Goal: Task Accomplishment & Management: Manage account settings

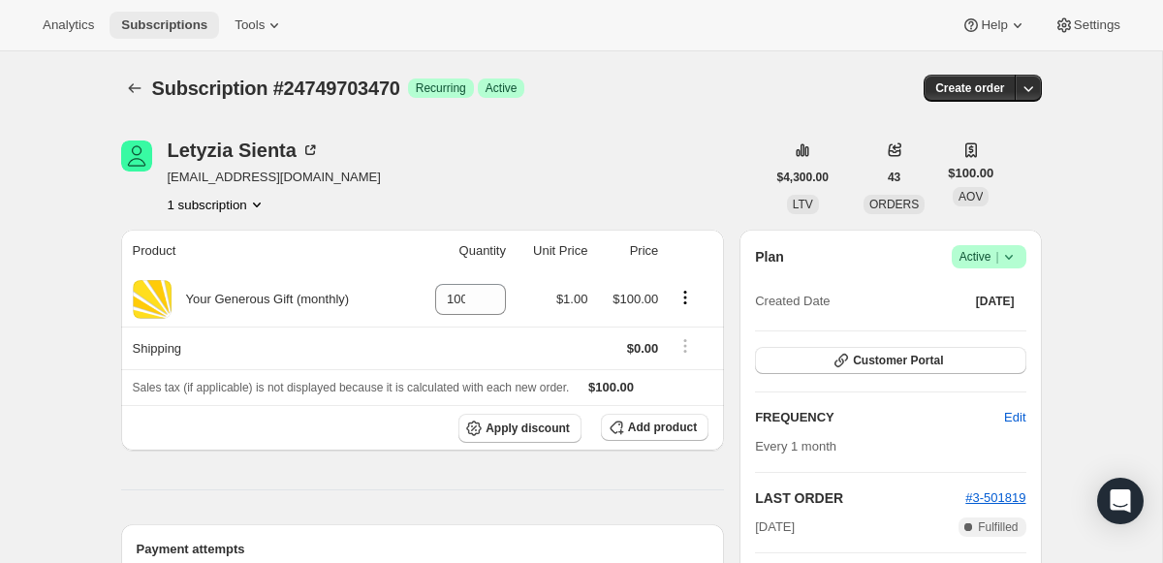
click at [158, 24] on span "Subscriptions" at bounding box center [164, 25] width 86 height 16
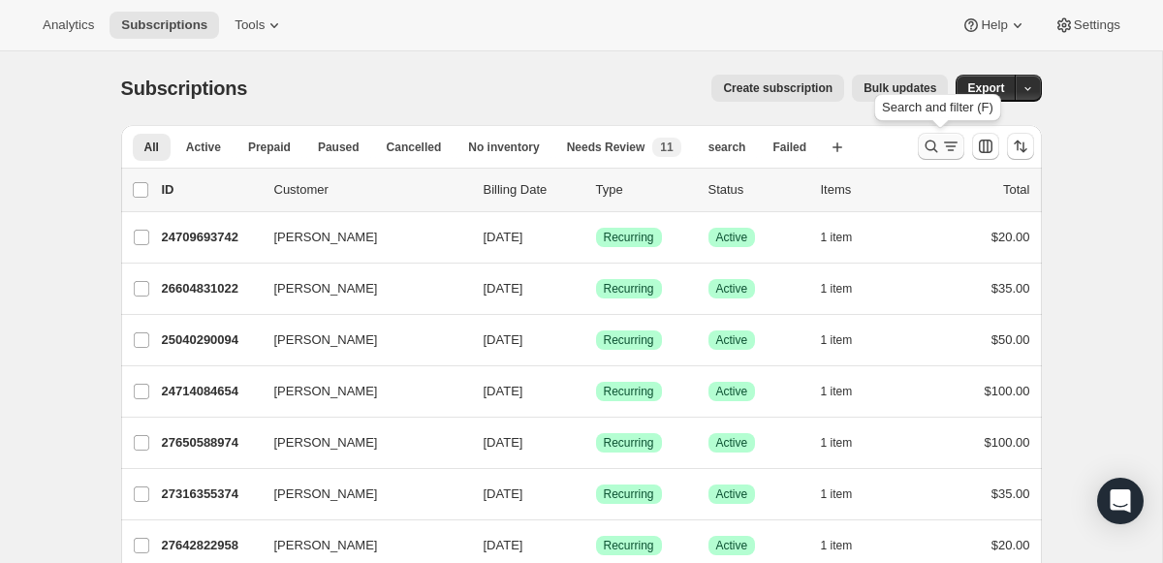
click at [928, 141] on icon "Search and filter results" at bounding box center [931, 146] width 19 height 19
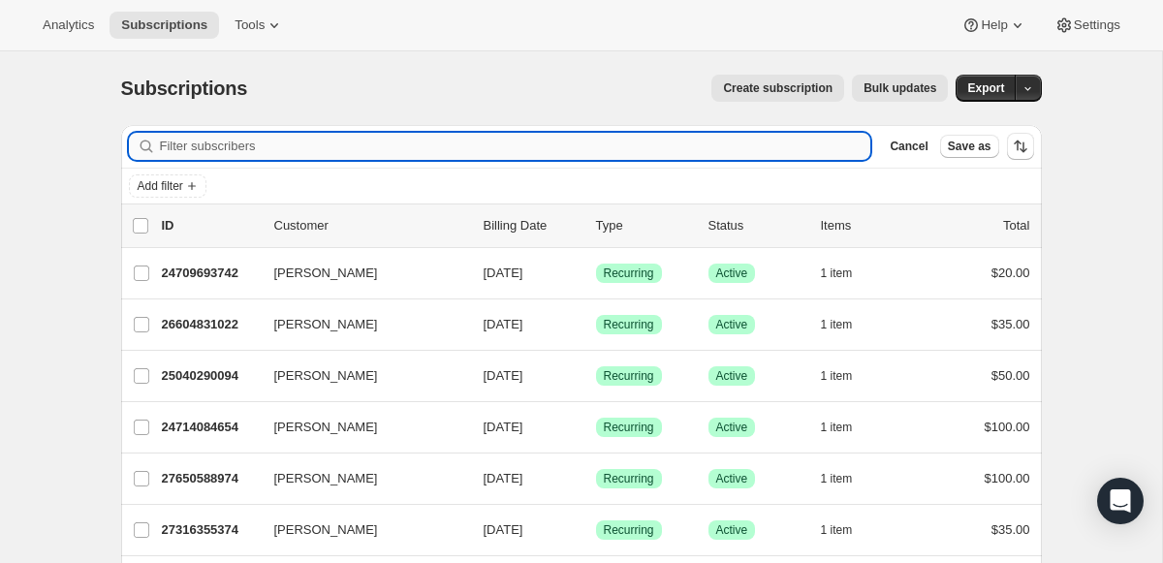
click at [594, 147] on input "Filter subscribers" at bounding box center [515, 146] width 711 height 27
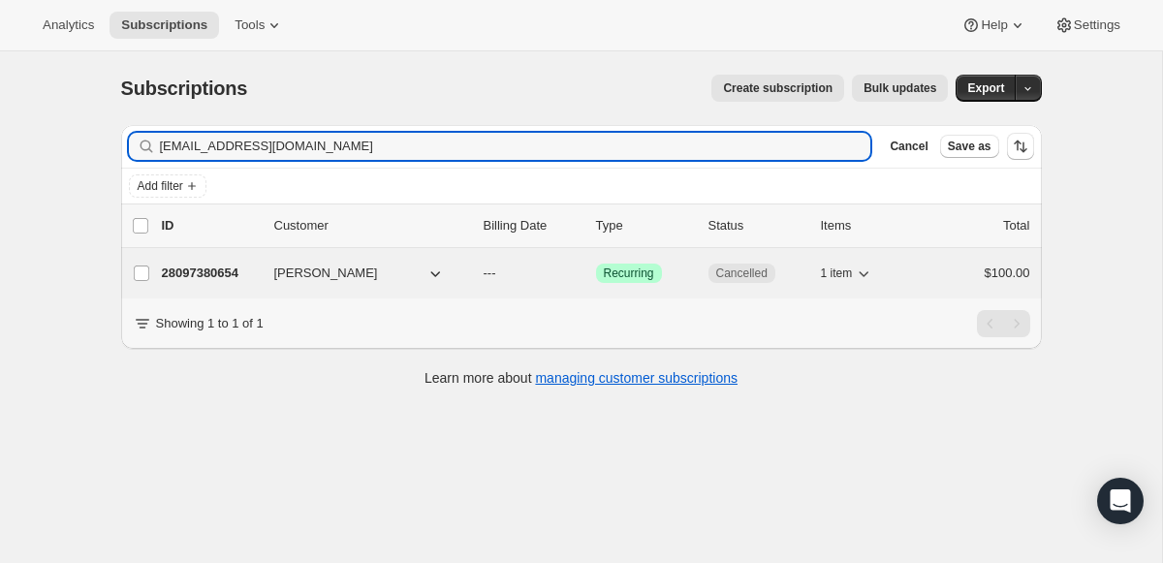
type input "[EMAIL_ADDRESS][DOMAIN_NAME]"
click at [236, 275] on p "28097380654" at bounding box center [210, 273] width 97 height 19
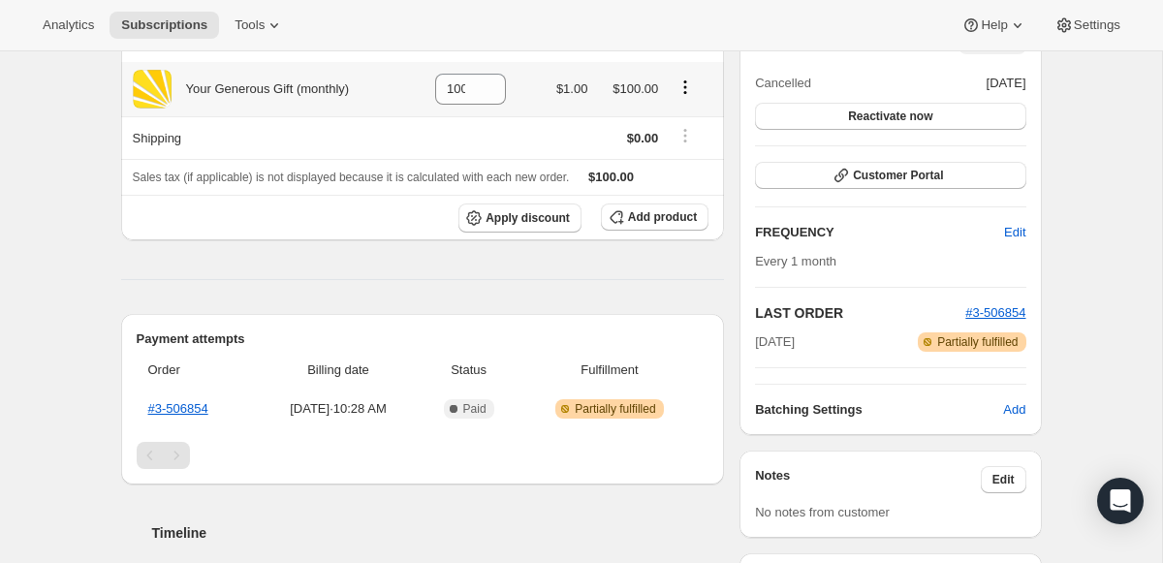
scroll to position [213, 0]
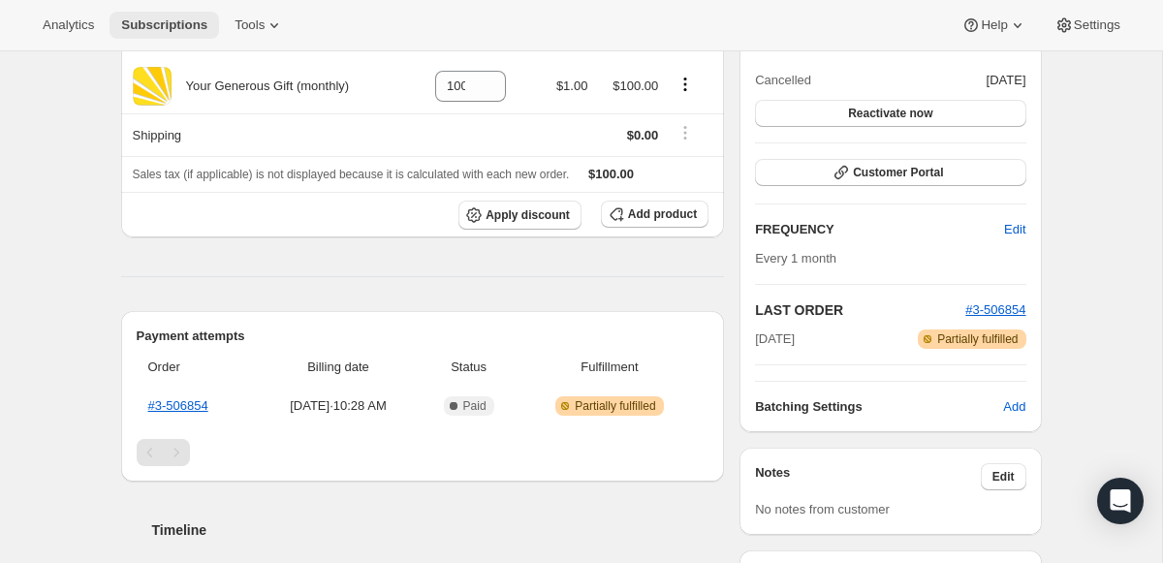
click at [150, 26] on span "Subscriptions" at bounding box center [164, 25] width 86 height 16
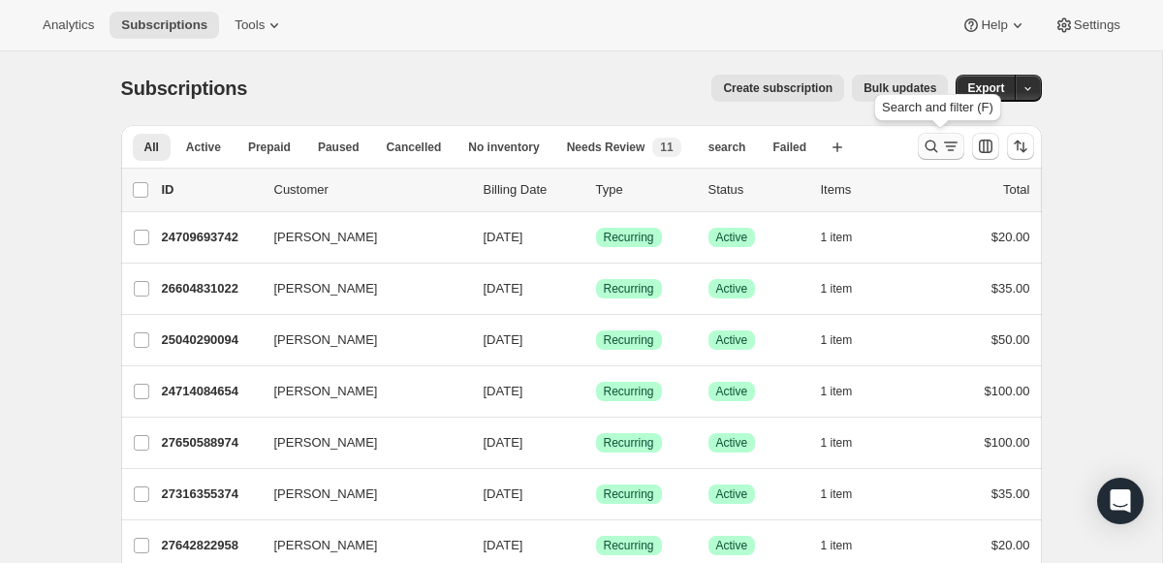
click at [931, 140] on icon "Search and filter results" at bounding box center [931, 146] width 19 height 19
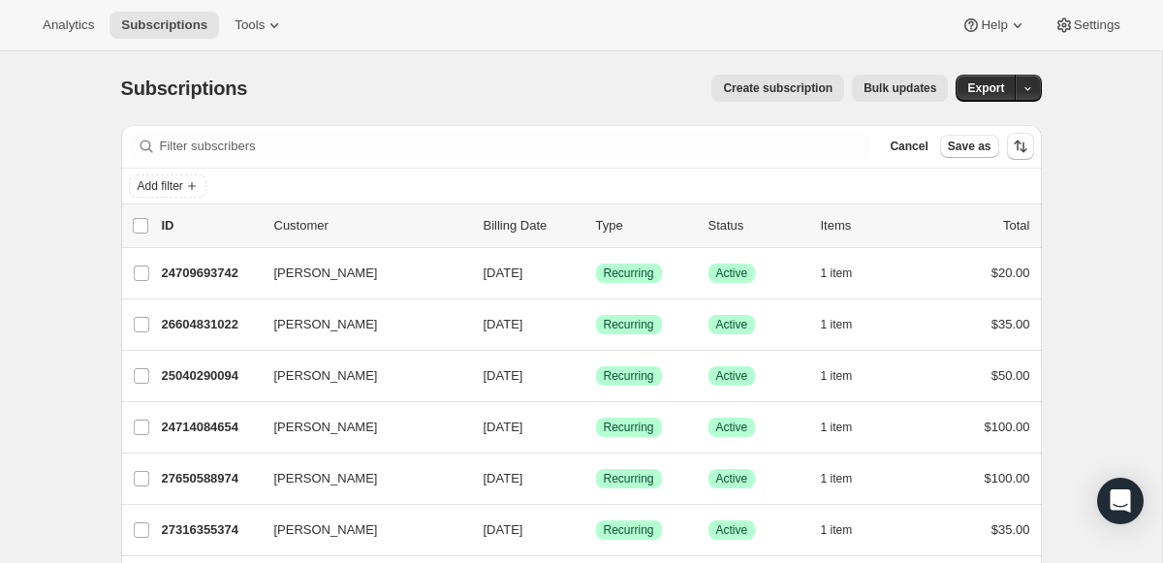
click at [642, 131] on div "Filter subscribers Cancel Save as" at bounding box center [581, 146] width 921 height 43
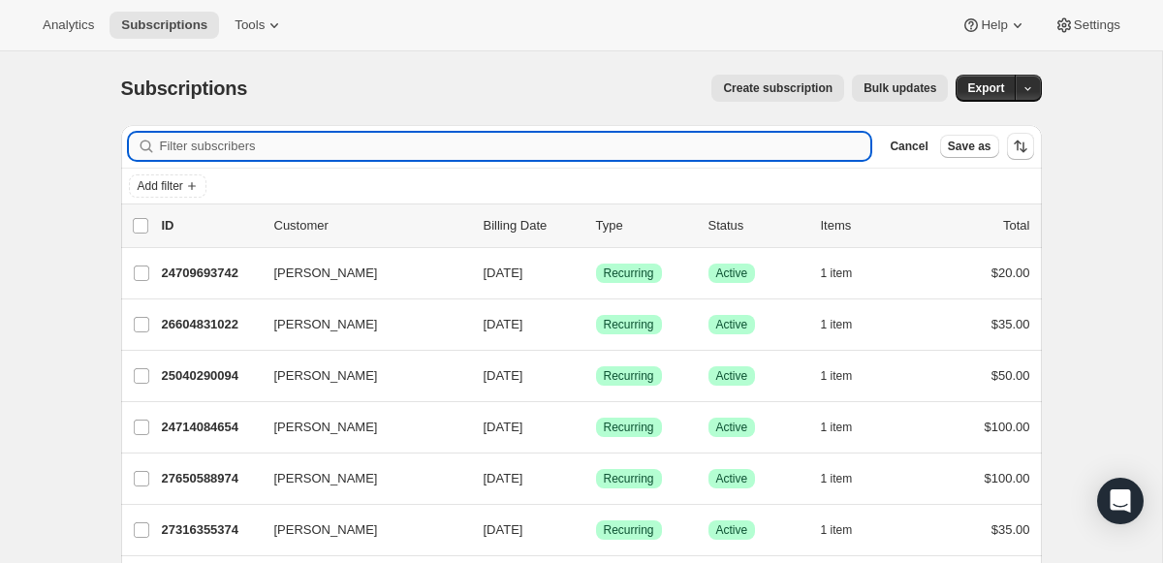
click at [636, 152] on input "Filter subscribers" at bounding box center [515, 146] width 711 height 27
paste input "[EMAIL_ADDRESS][DOMAIN_NAME]"
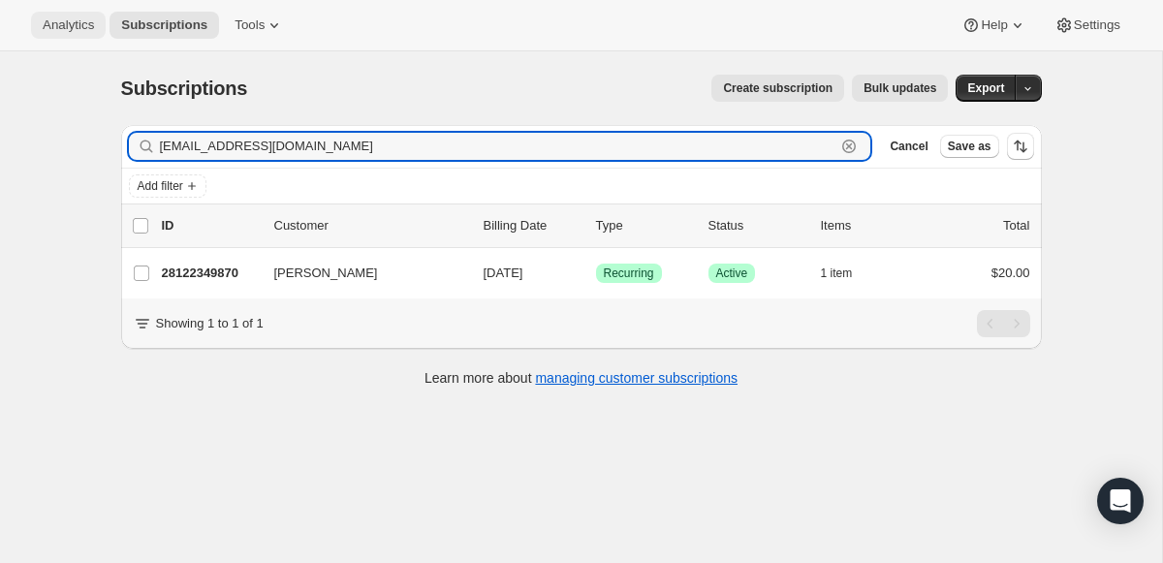
type input "[EMAIL_ADDRESS][DOMAIN_NAME]"
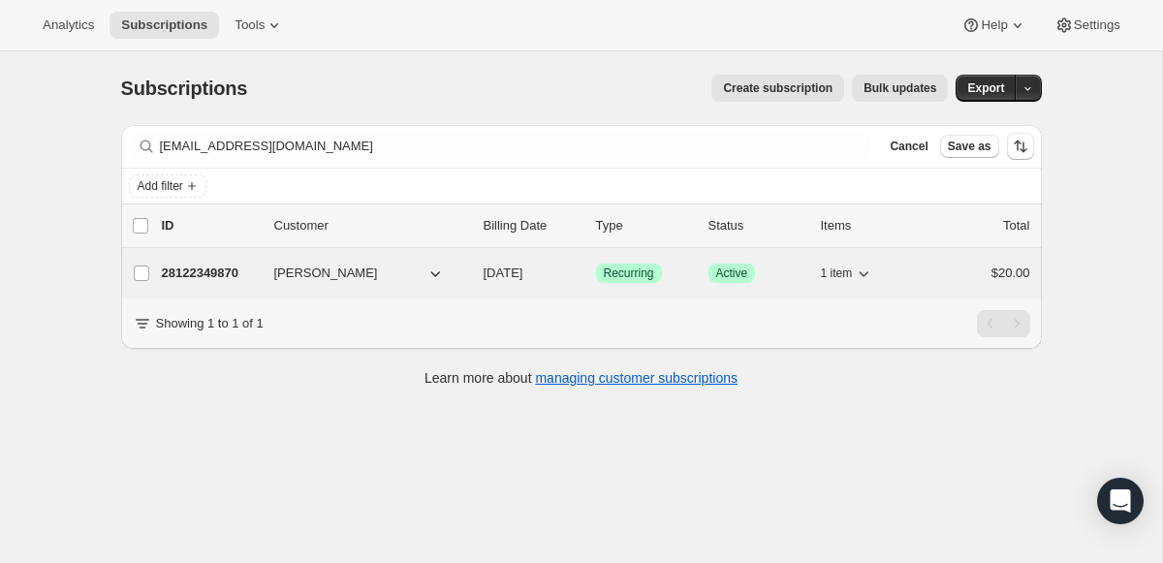
click at [224, 270] on p "28122349870" at bounding box center [210, 273] width 97 height 19
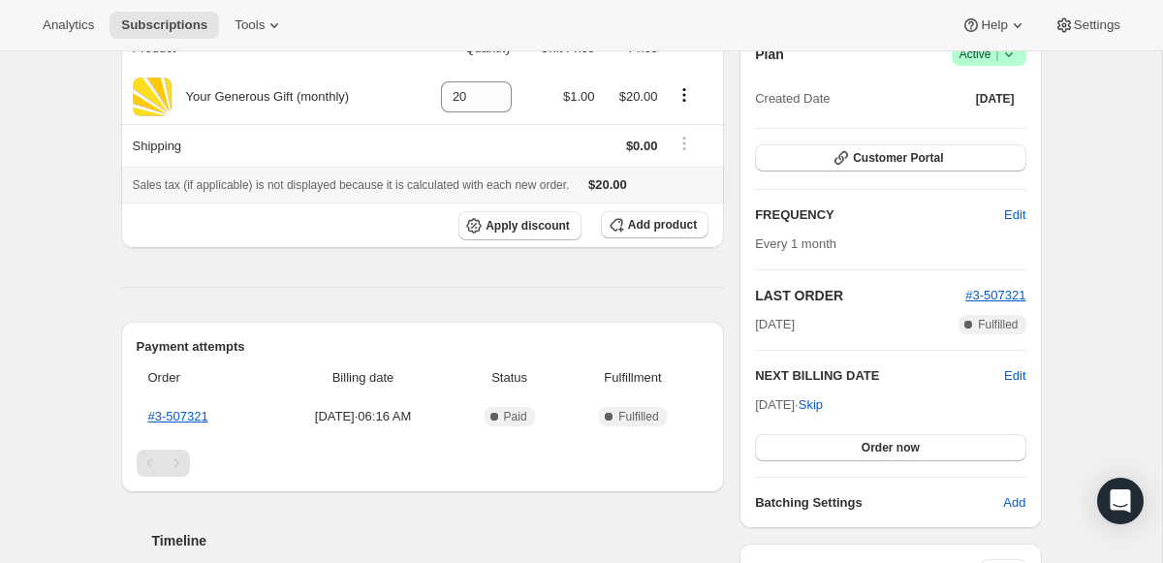
scroll to position [201, 0]
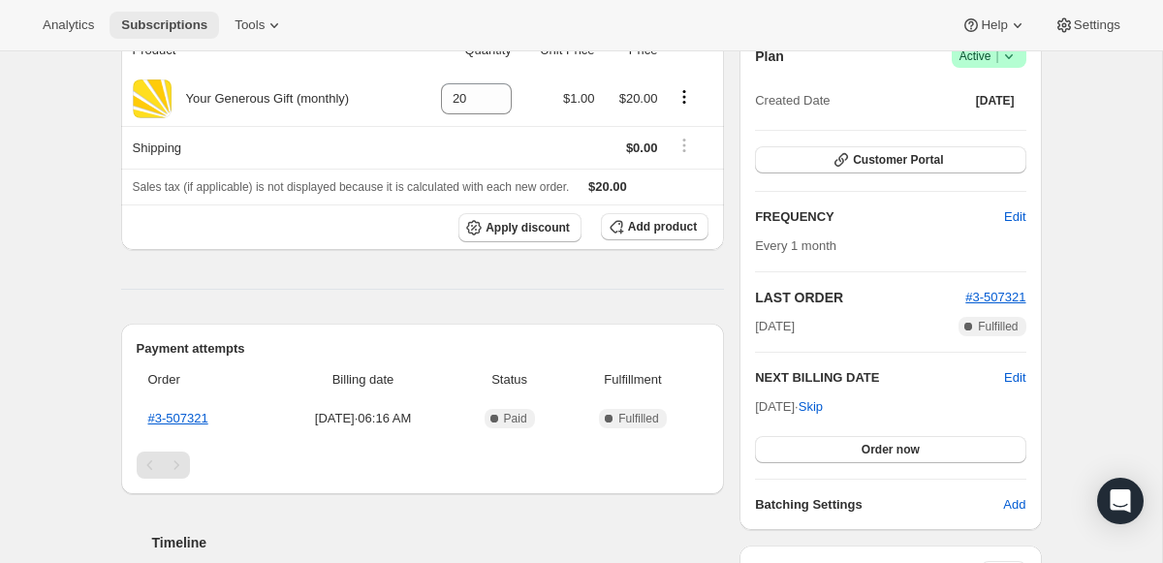
click at [167, 26] on span "Subscriptions" at bounding box center [164, 25] width 86 height 16
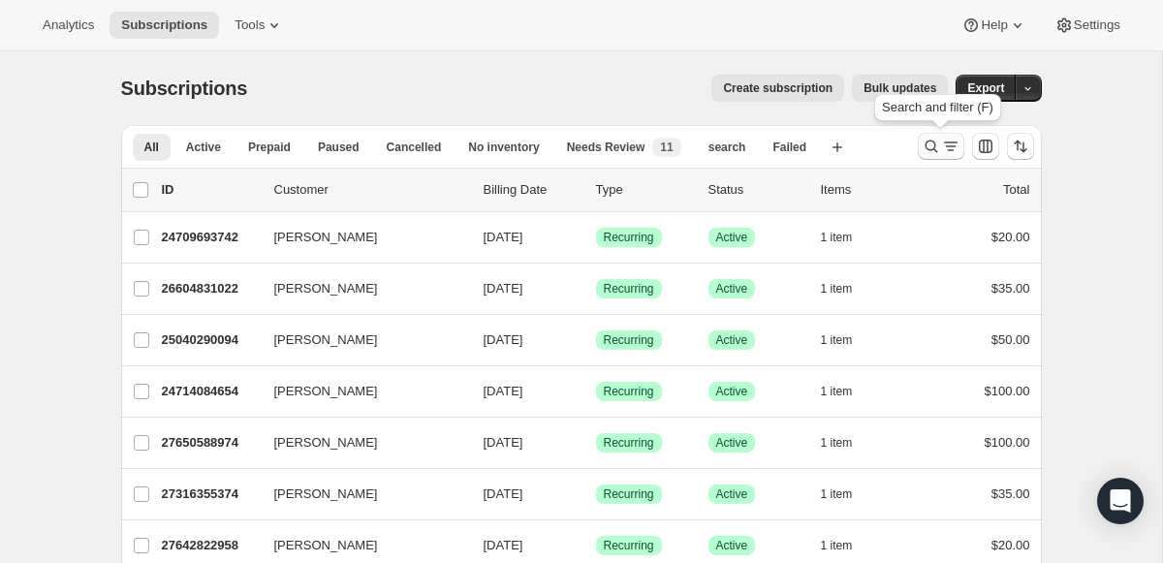
click at [952, 144] on icon "Search and filter results" at bounding box center [950, 146] width 19 height 19
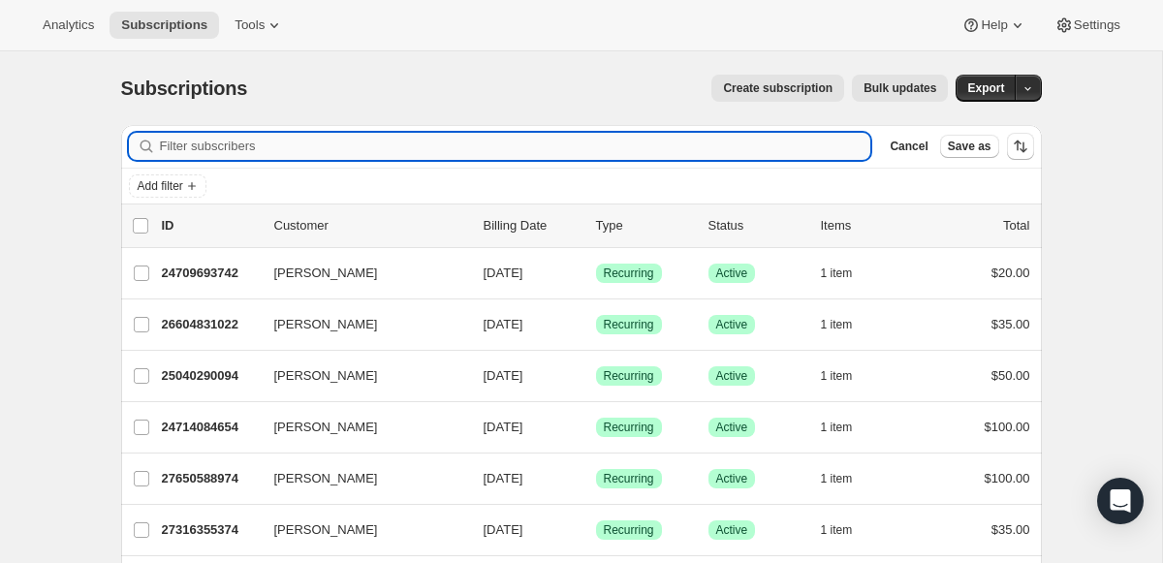
click at [499, 141] on input "Filter subscribers" at bounding box center [515, 146] width 711 height 27
paste input "[PERSON_NAME][EMAIL_ADDRESS][DOMAIN_NAME]"
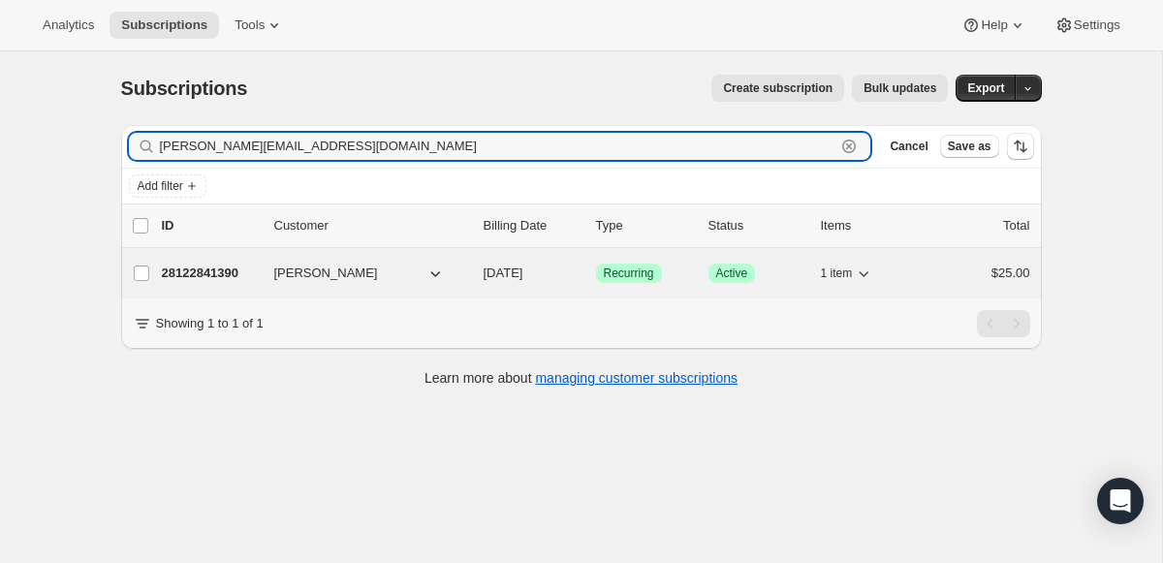
type input "[PERSON_NAME][EMAIL_ADDRESS][DOMAIN_NAME]"
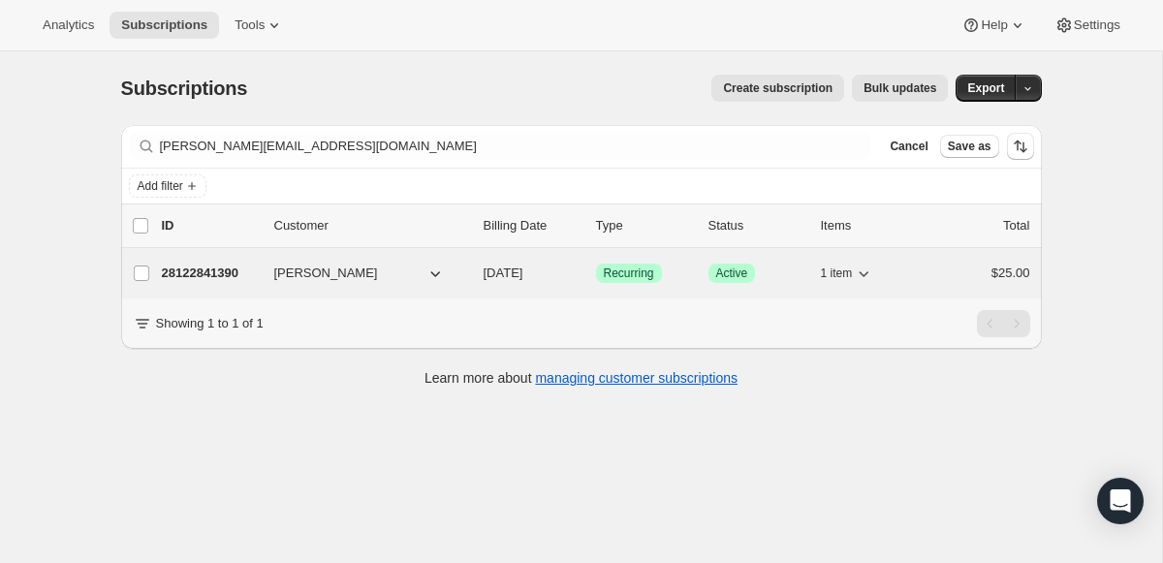
click at [265, 277] on div "28122841390 [PERSON_NAME] [DATE] Success Recurring Success Active 1 item $25.00" at bounding box center [596, 273] width 868 height 27
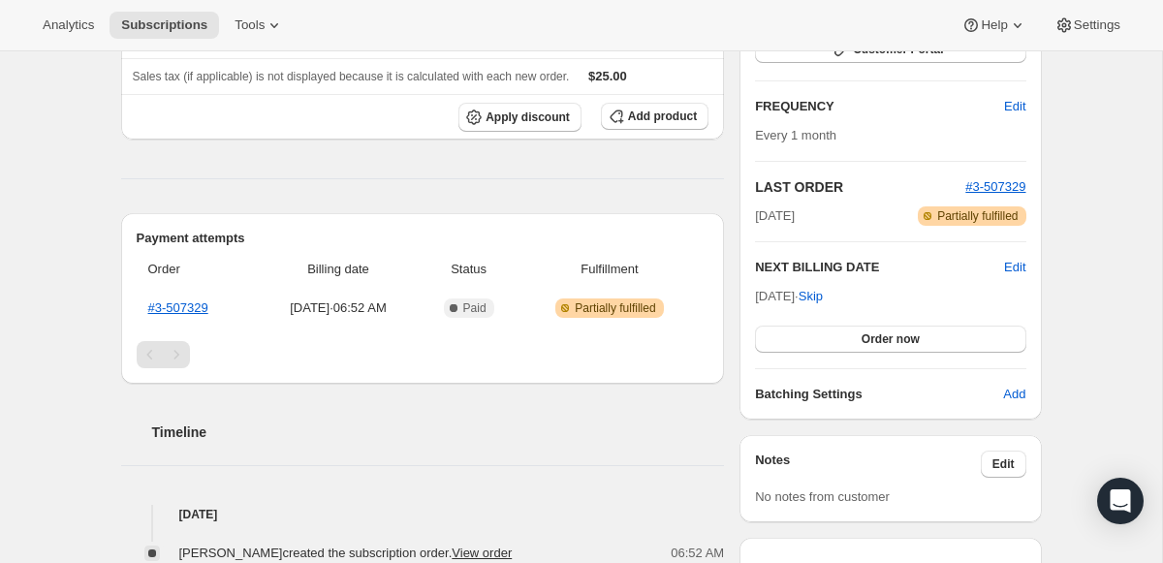
scroll to position [319, 0]
